Goal: Information Seeking & Learning: Learn about a topic

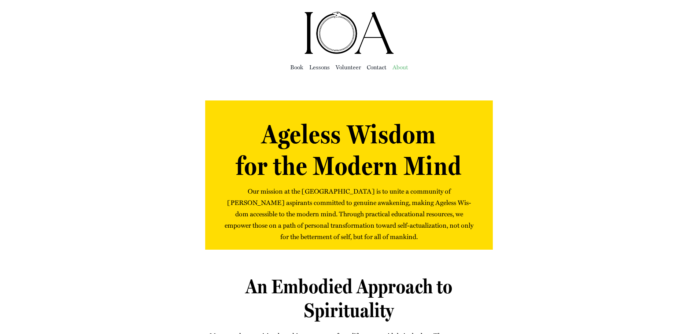
click at [400, 66] on span "About" at bounding box center [401, 67] width 16 height 10
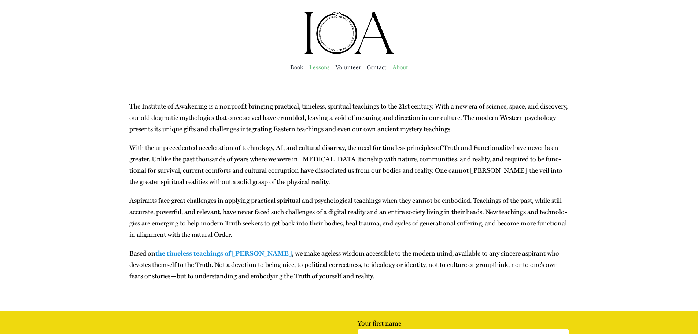
click at [322, 67] on span "Lessons" at bounding box center [319, 67] width 21 height 10
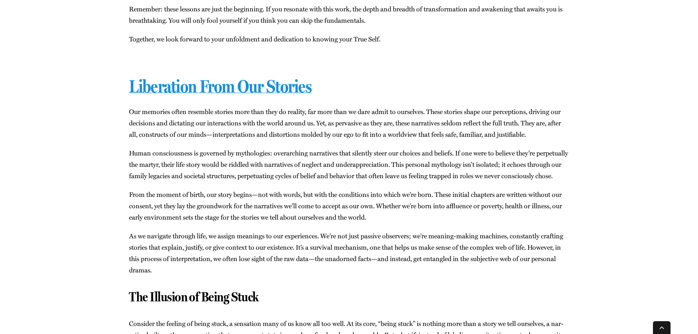
scroll to position [562, 0]
